Goal: Task Accomplishment & Management: Manage account settings

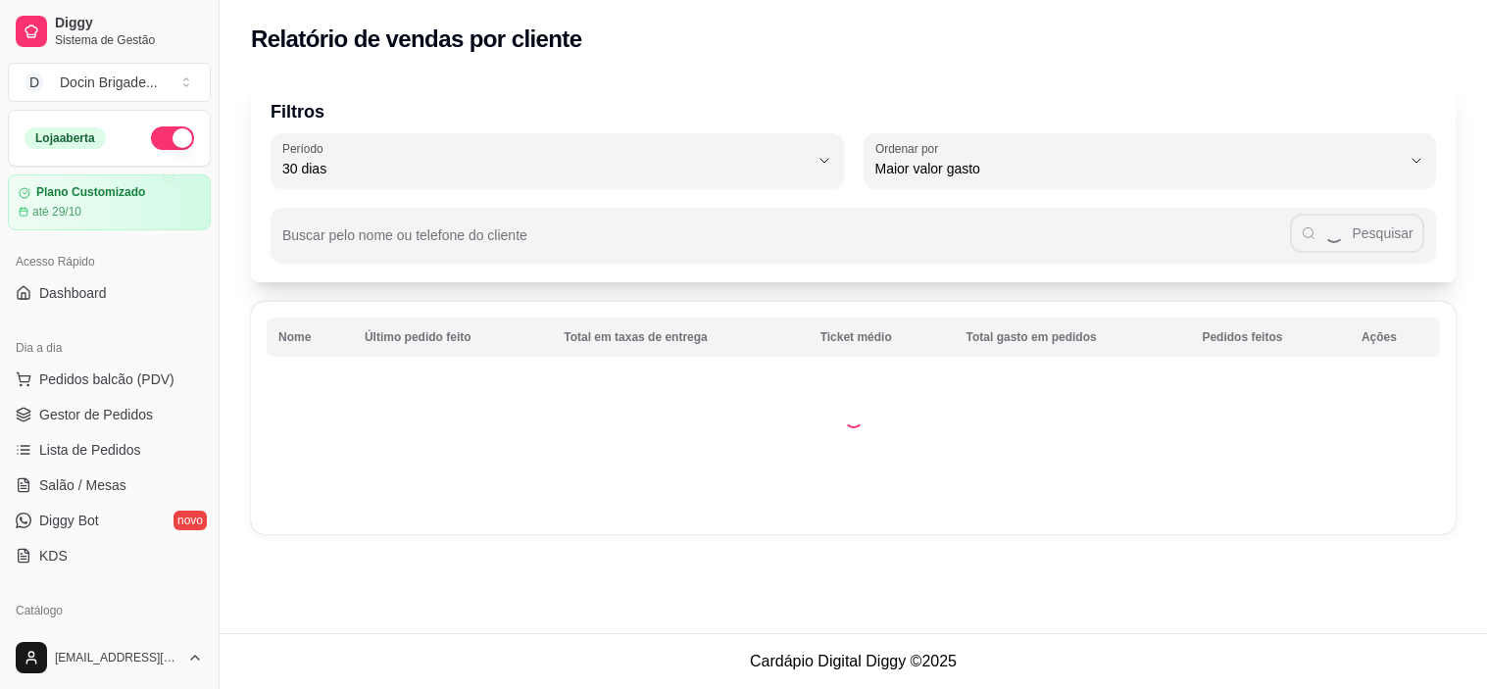
select select "30"
select select "HIGHEST_TOTAL_SPENT_WITH_ORDERS"
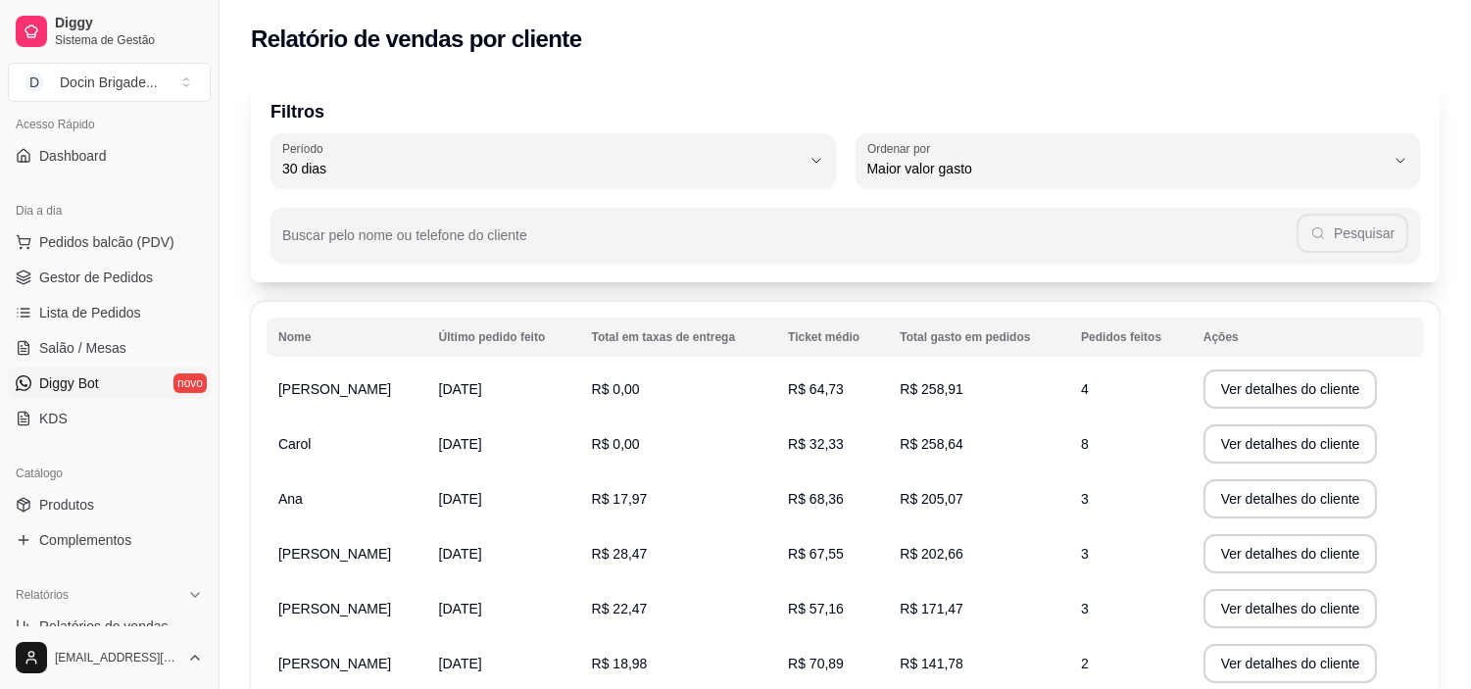
scroll to position [326, 0]
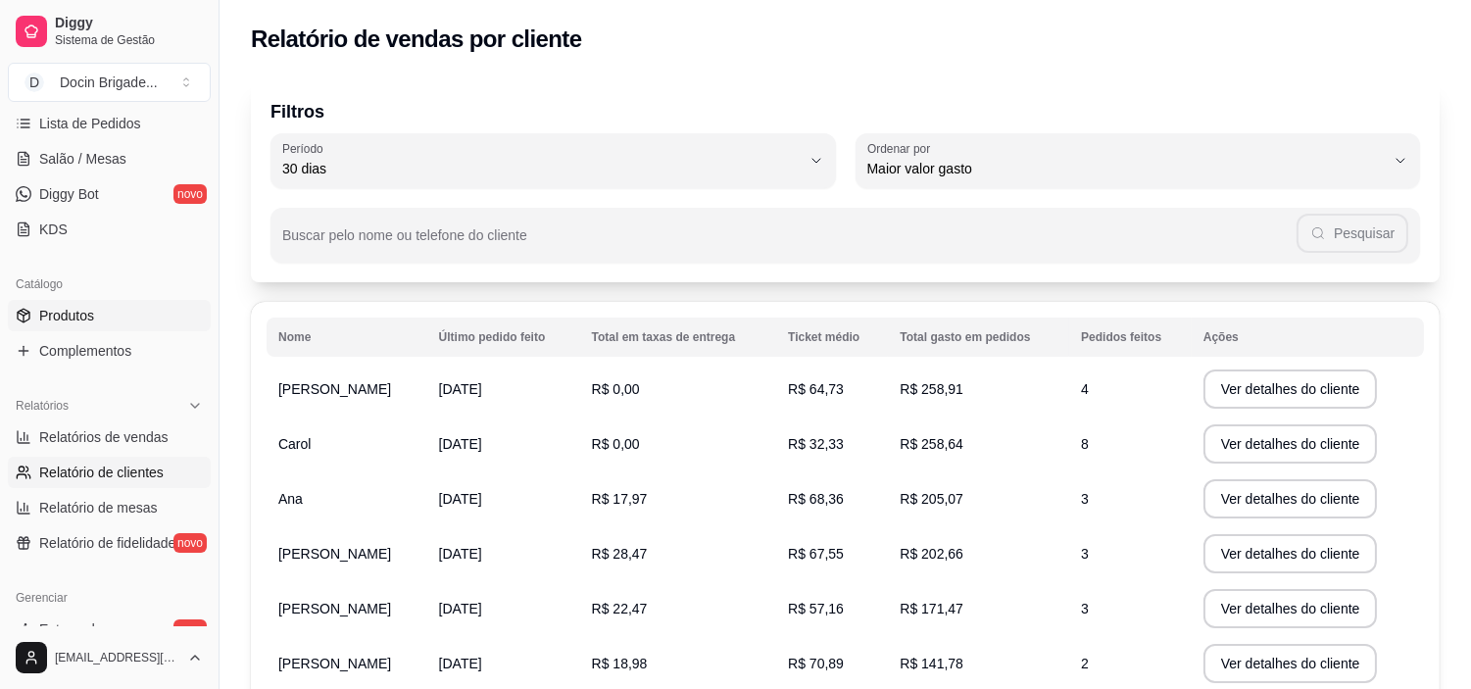
click at [80, 307] on span "Produtos" at bounding box center [66, 316] width 55 height 20
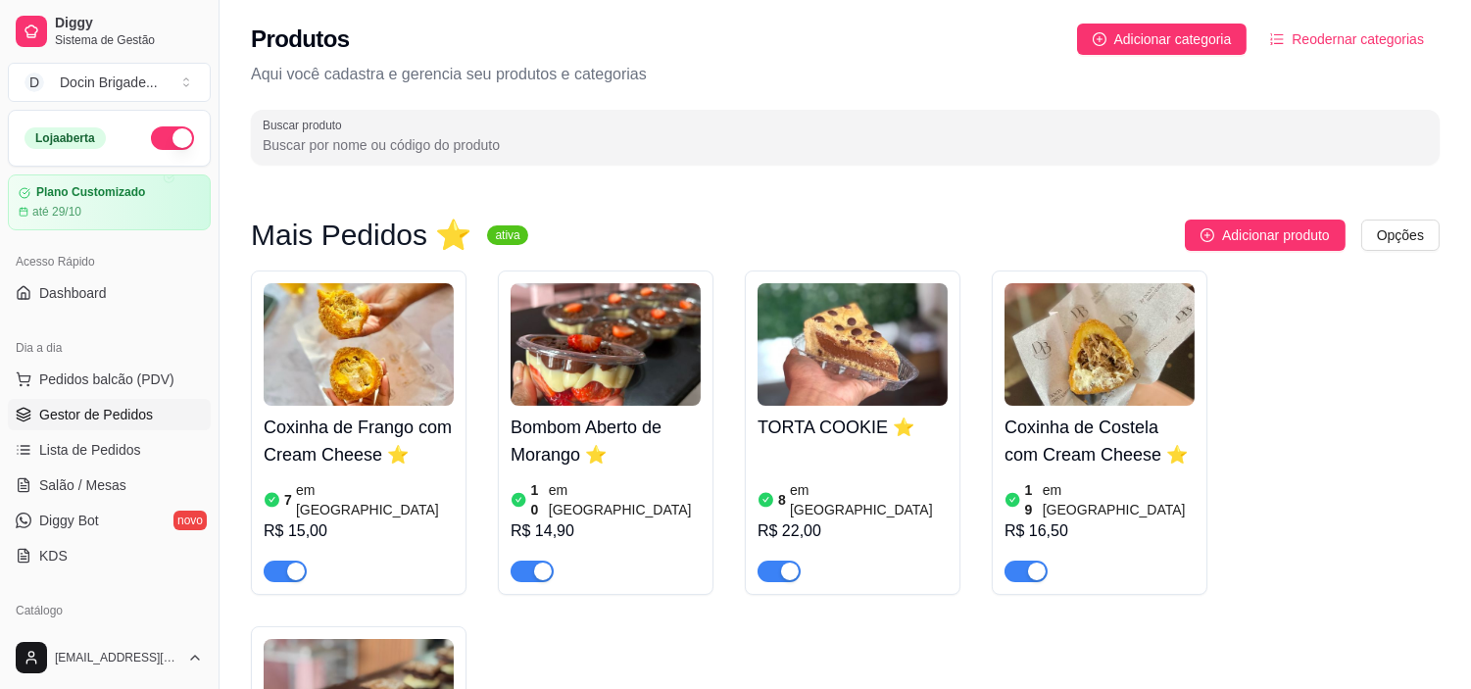
click at [65, 405] on span "Gestor de Pedidos" at bounding box center [96, 415] width 114 height 20
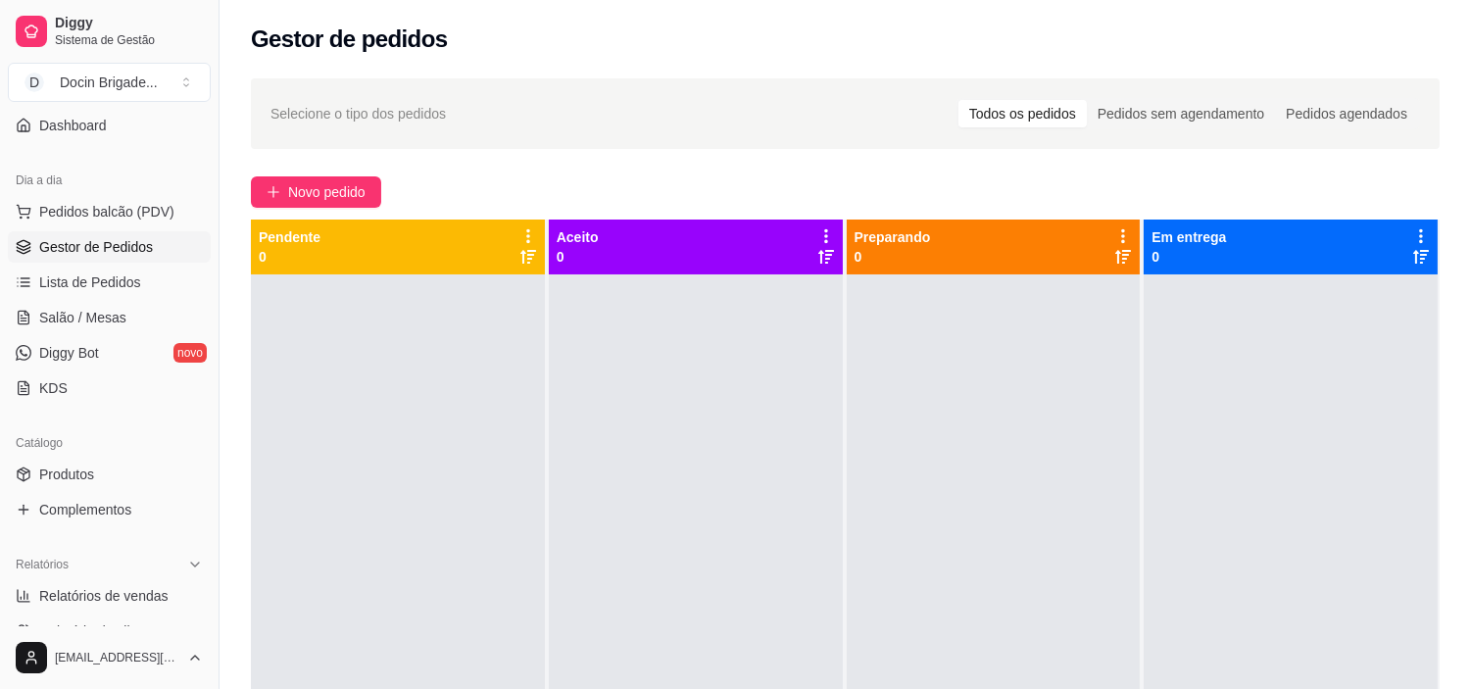
scroll to position [326, 0]
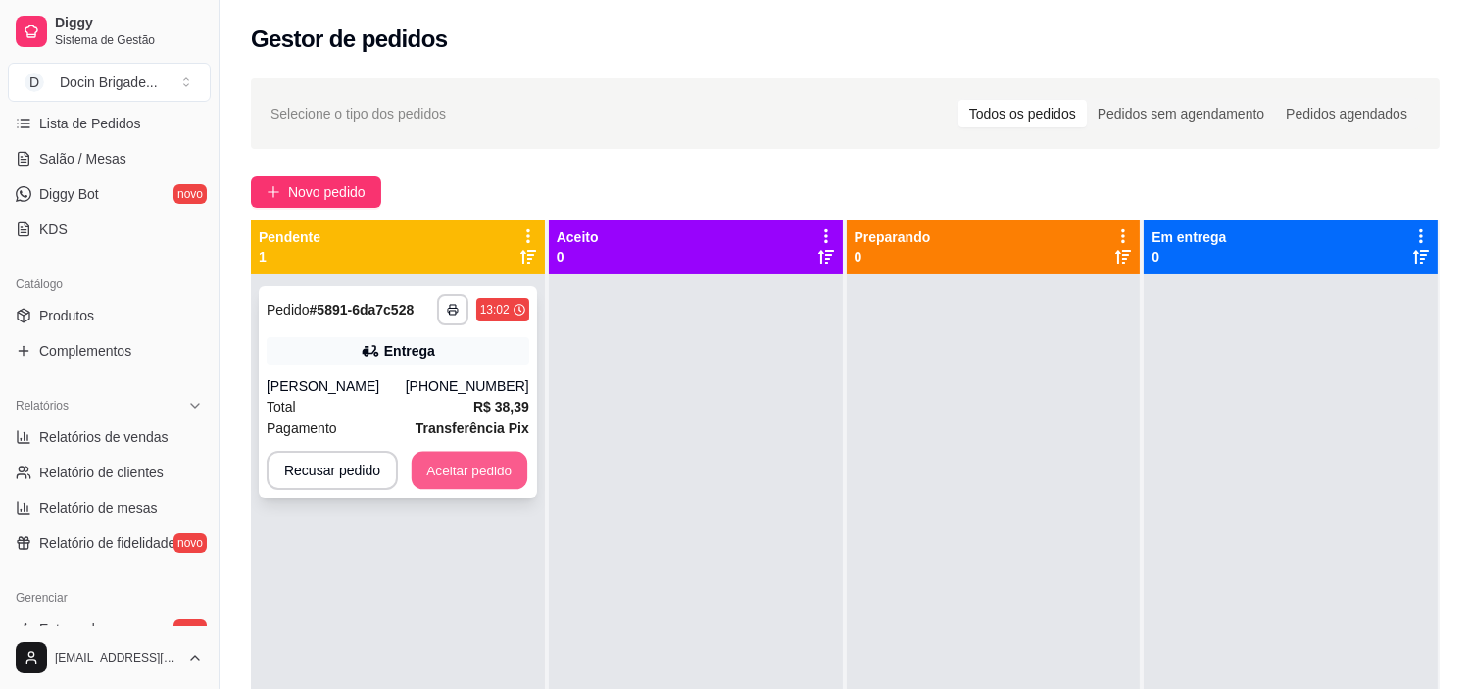
click at [484, 470] on button "Aceitar pedido" at bounding box center [470, 471] width 116 height 38
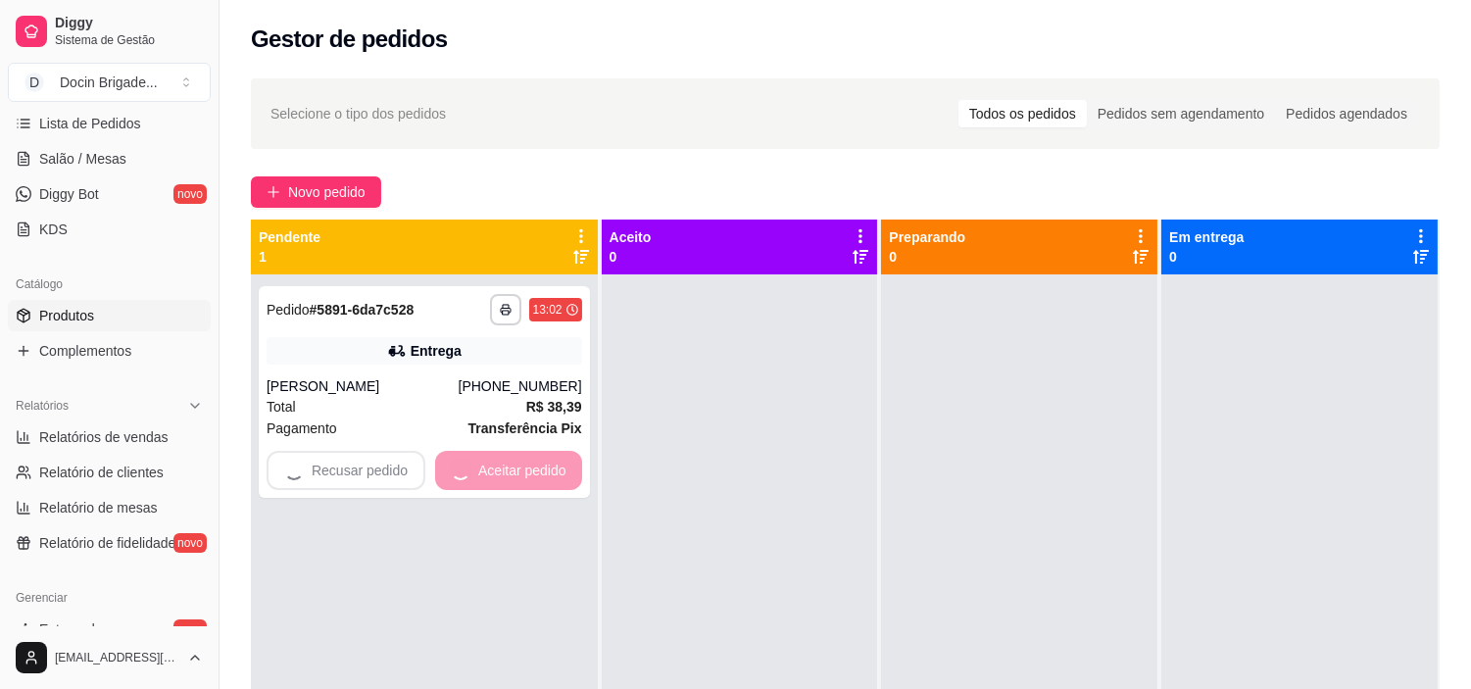
click at [81, 321] on span "Produtos" at bounding box center [66, 316] width 55 height 20
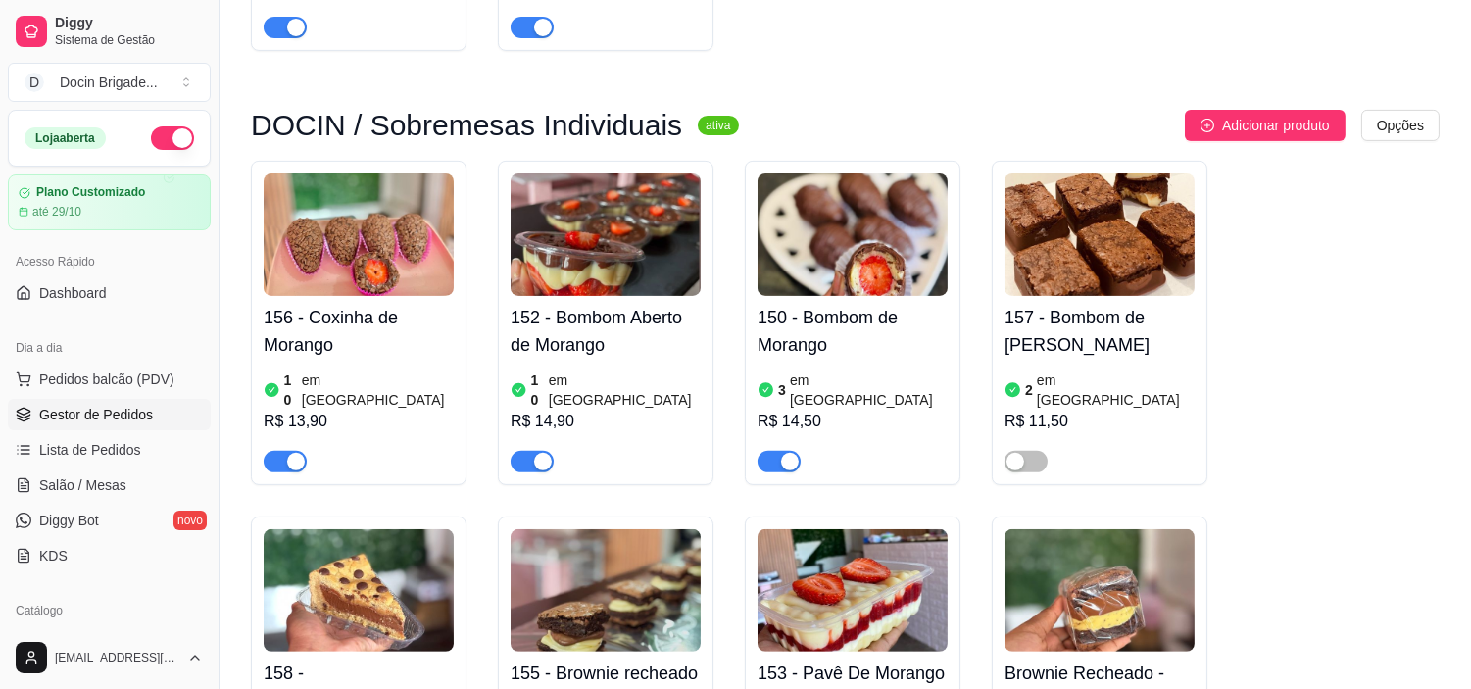
click at [96, 412] on span "Gestor de Pedidos" at bounding box center [96, 415] width 114 height 20
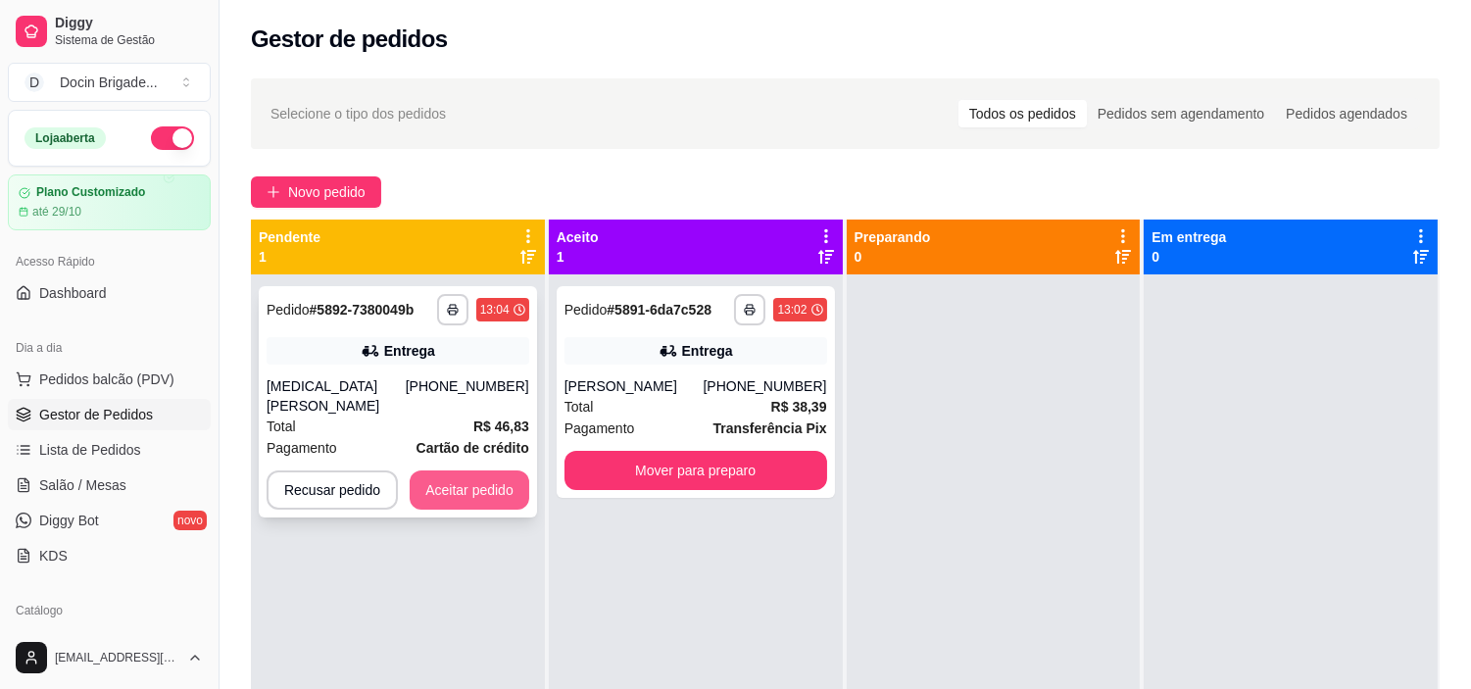
click at [483, 476] on button "Aceitar pedido" at bounding box center [470, 489] width 120 height 39
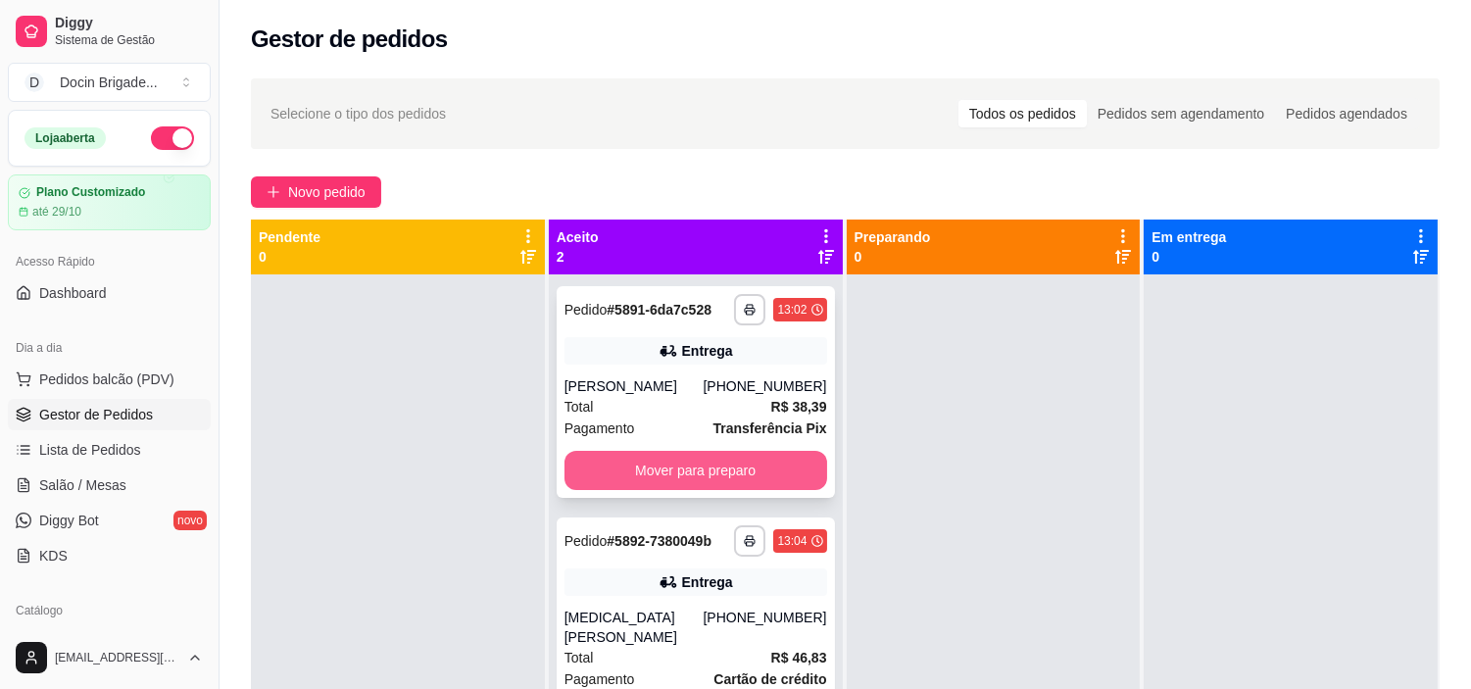
click at [689, 466] on button "Mover para preparo" at bounding box center [695, 470] width 263 height 39
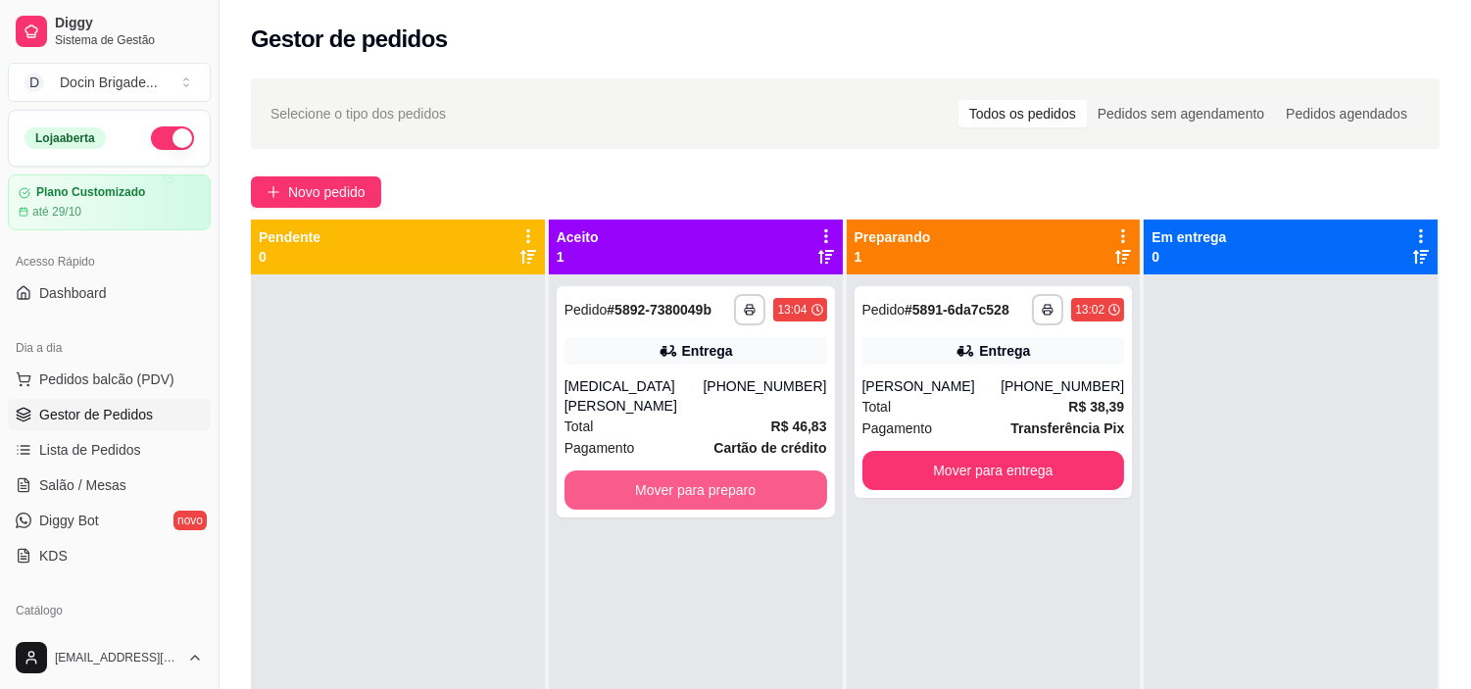
click at [689, 470] on button "Mover para preparo" at bounding box center [695, 489] width 263 height 39
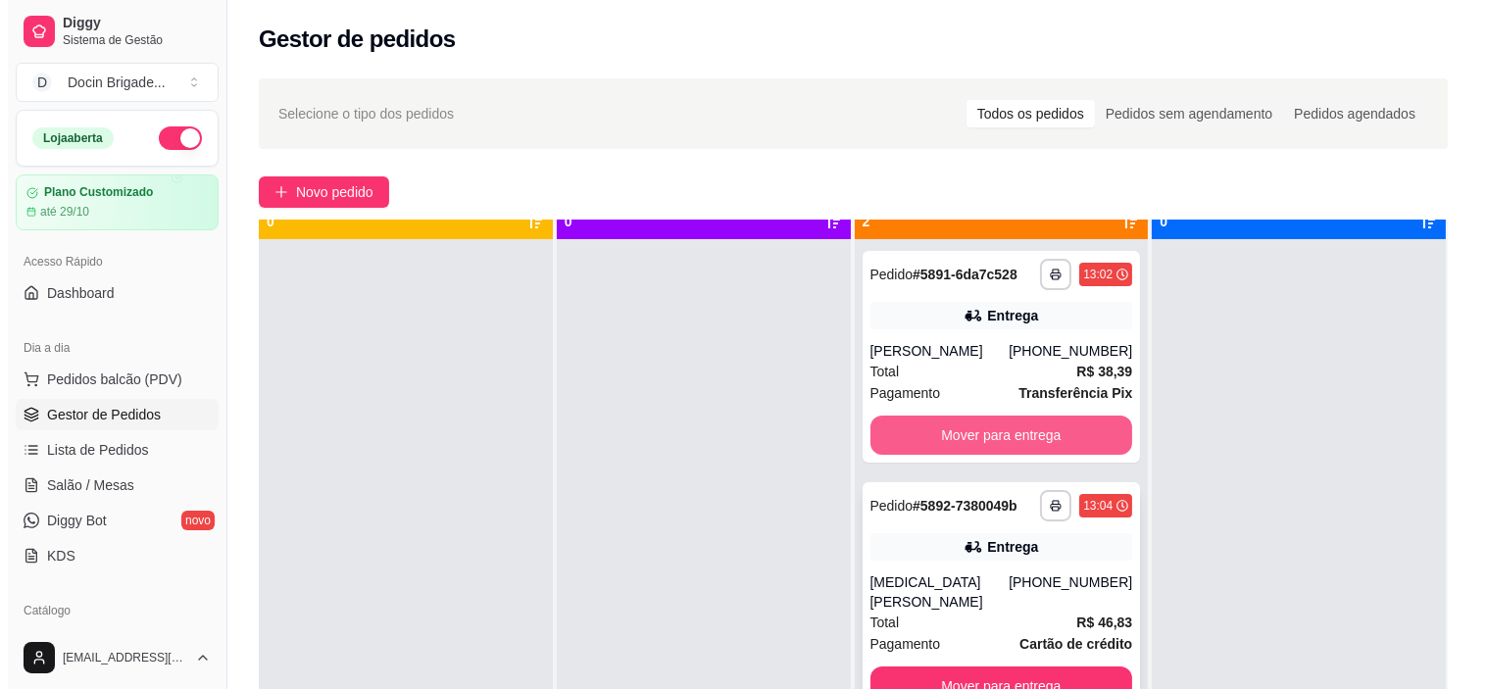
scroll to position [54, 0]
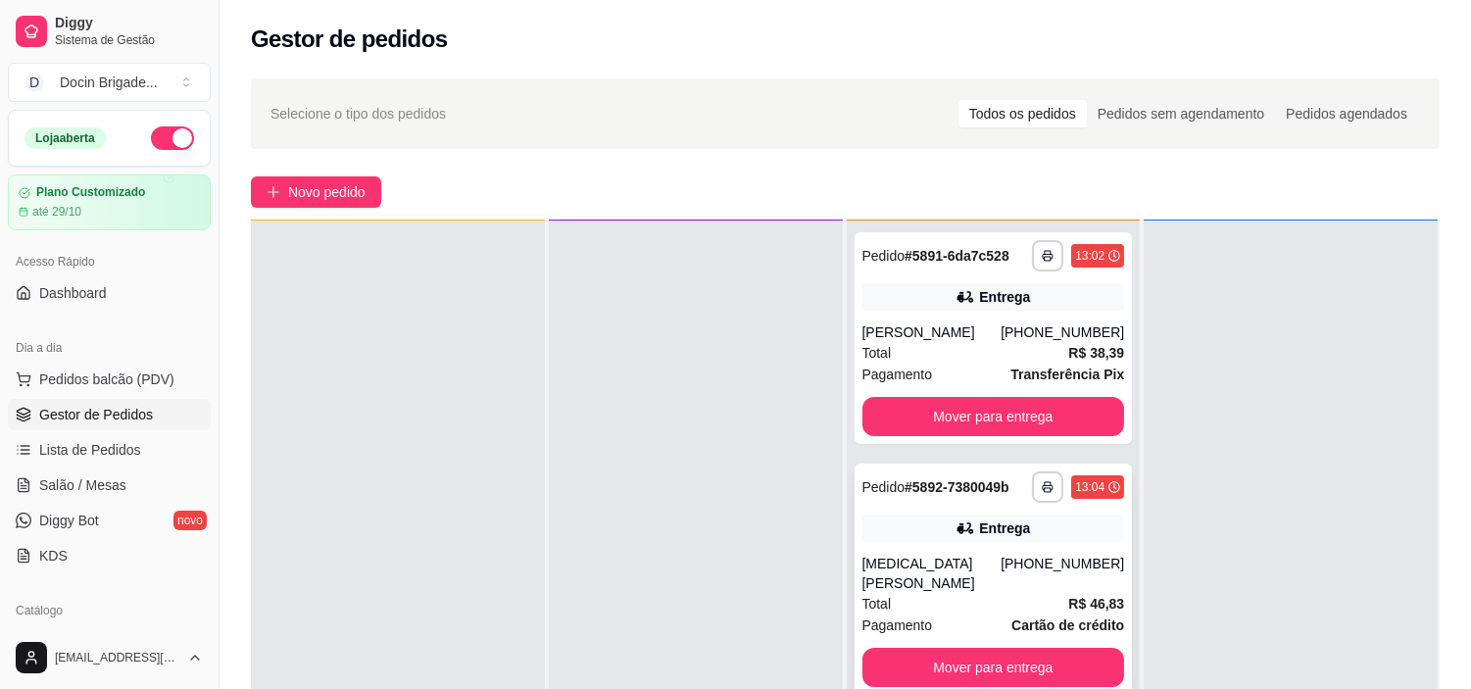
click at [976, 569] on div "[MEDICAL_DATA][PERSON_NAME]" at bounding box center [931, 573] width 139 height 39
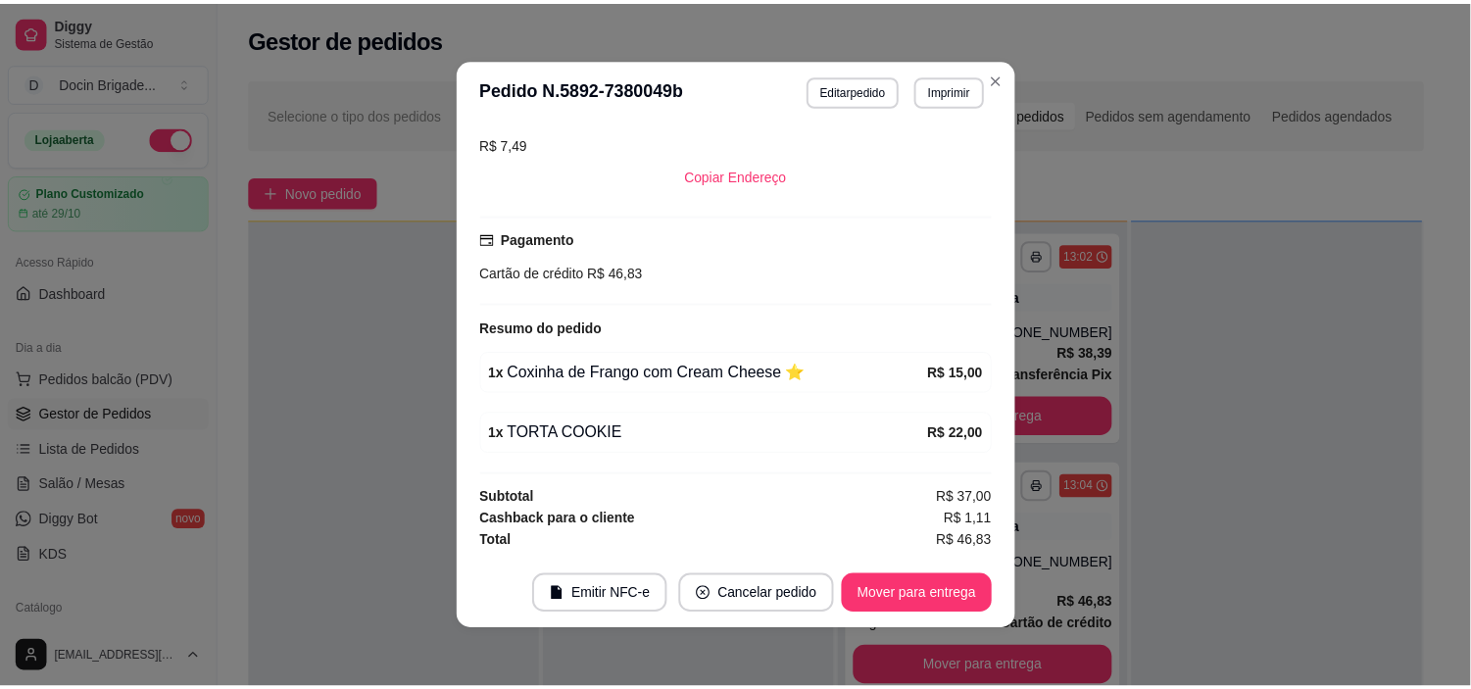
scroll to position [4, 0]
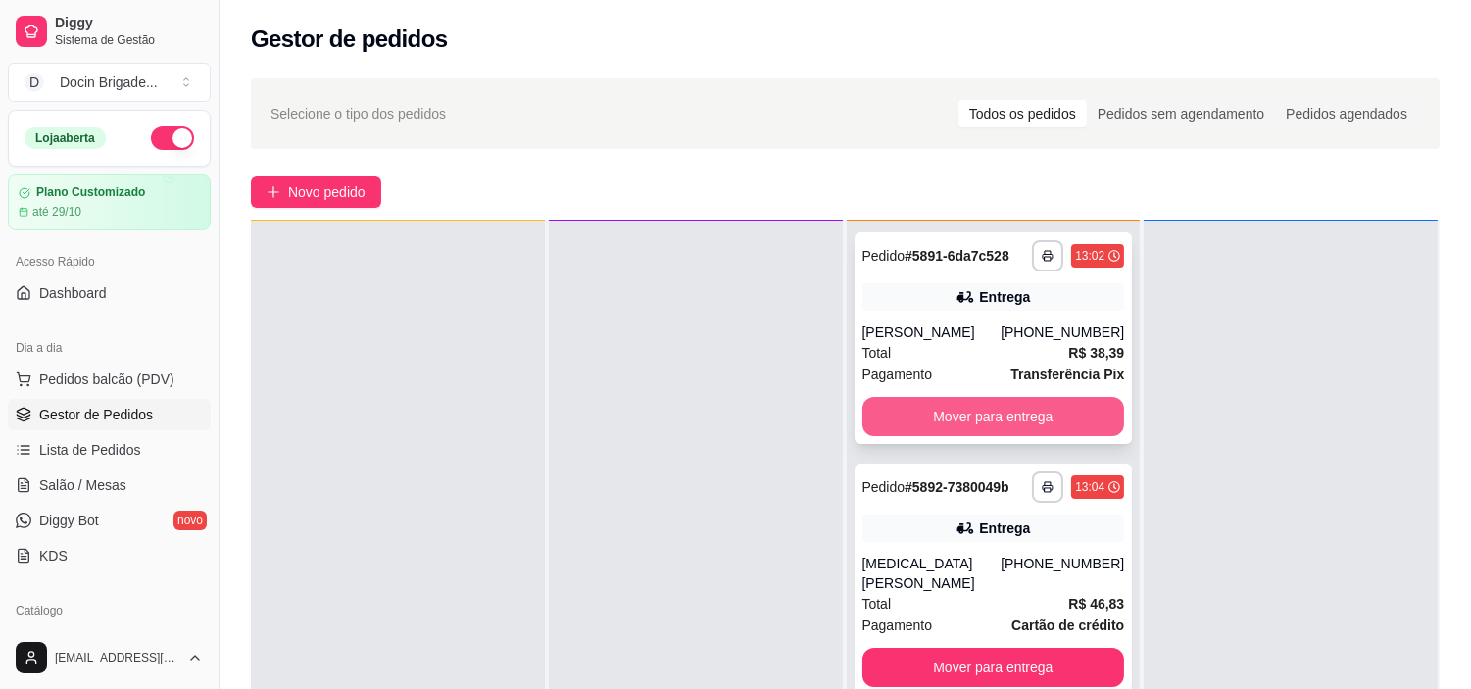
click at [1006, 398] on button "Mover para entrega" at bounding box center [993, 416] width 263 height 39
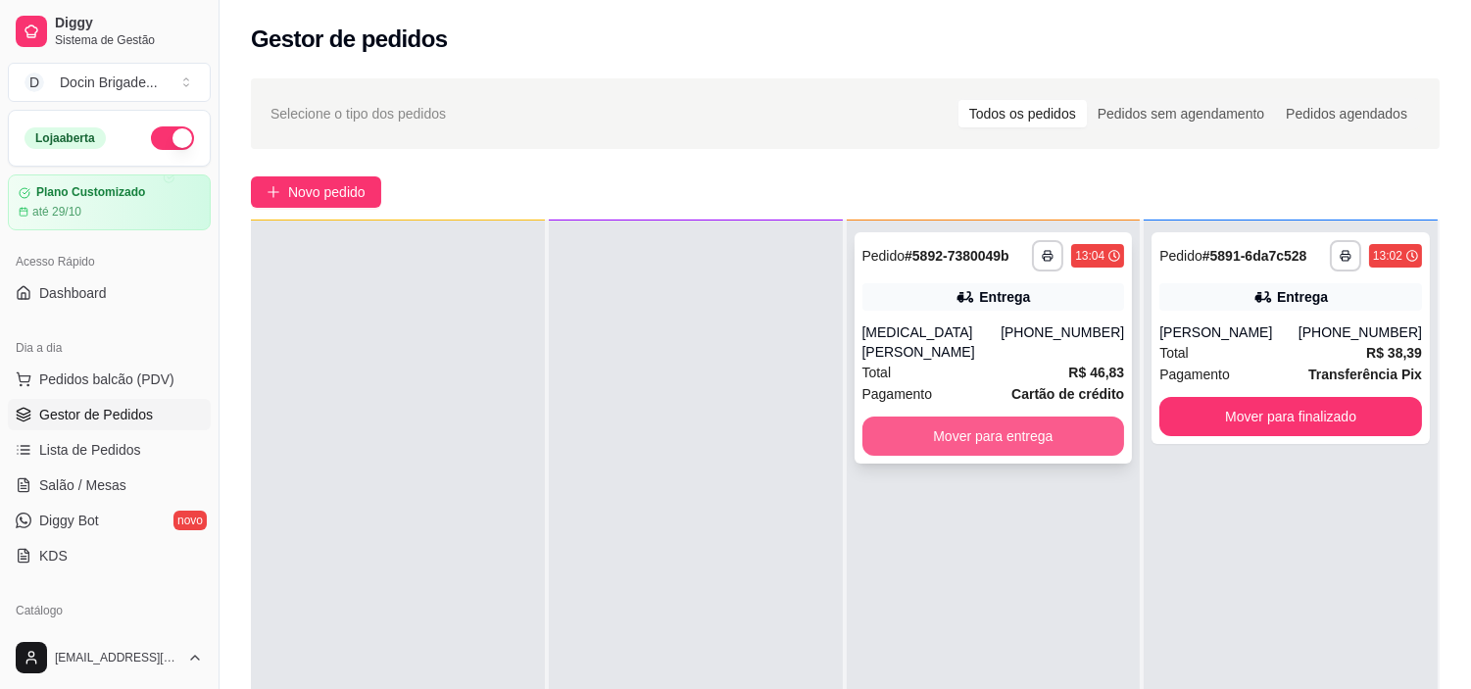
click at [1004, 416] on button "Mover para entrega" at bounding box center [993, 435] width 263 height 39
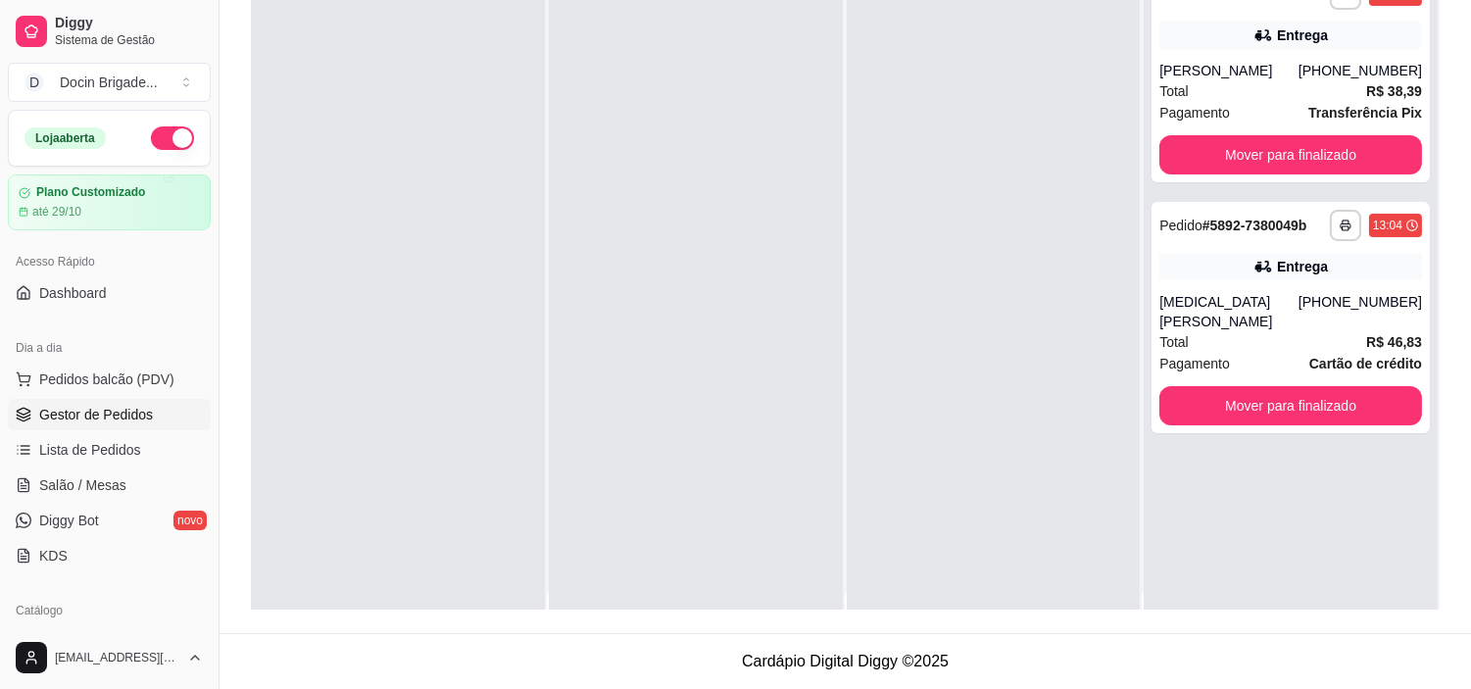
scroll to position [0, 0]
